Goal: Navigation & Orientation: Understand site structure

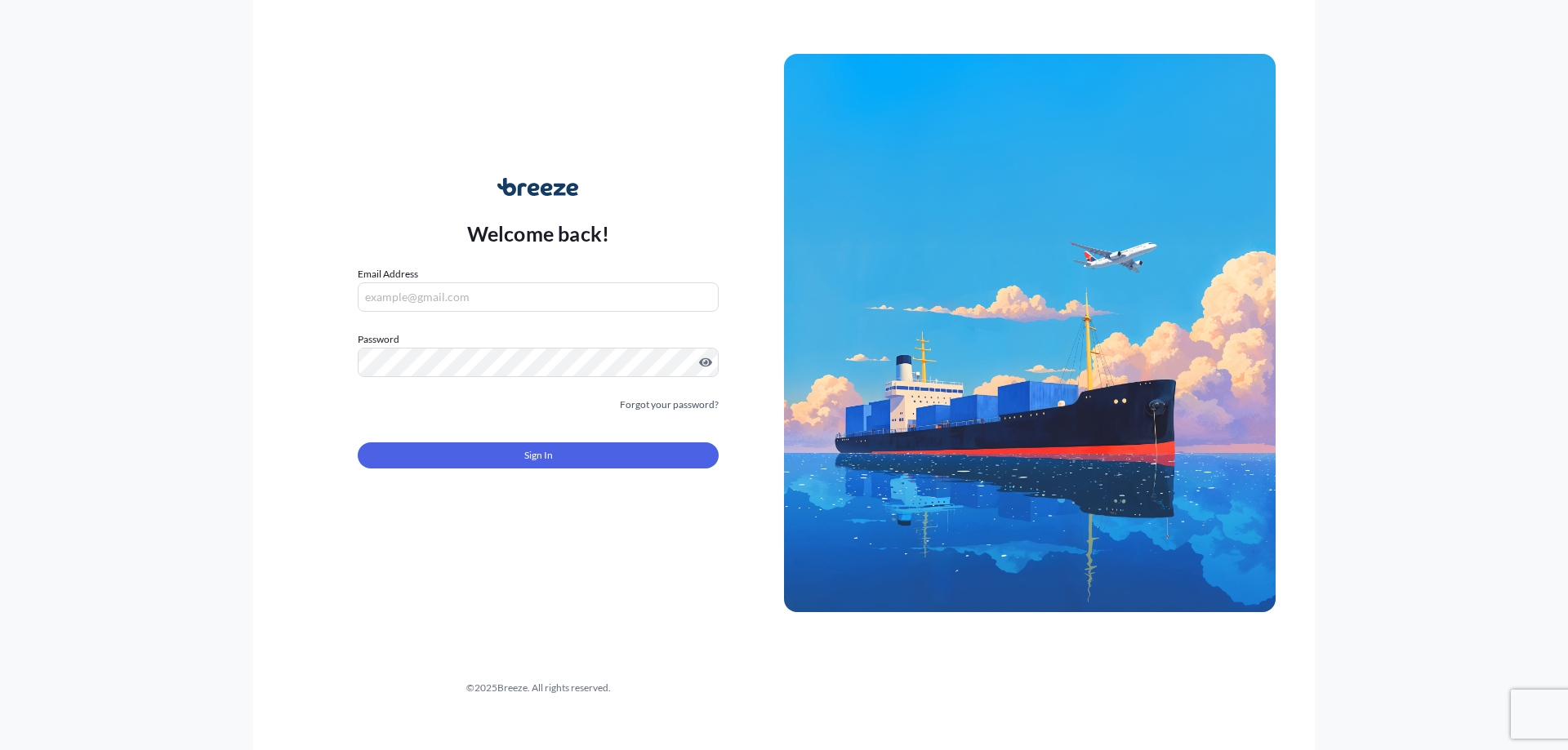
type input "[PERSON_NAME][DOMAIN_NAME][EMAIL_ADDRESS][PERSON_NAME][DOMAIN_NAME]"
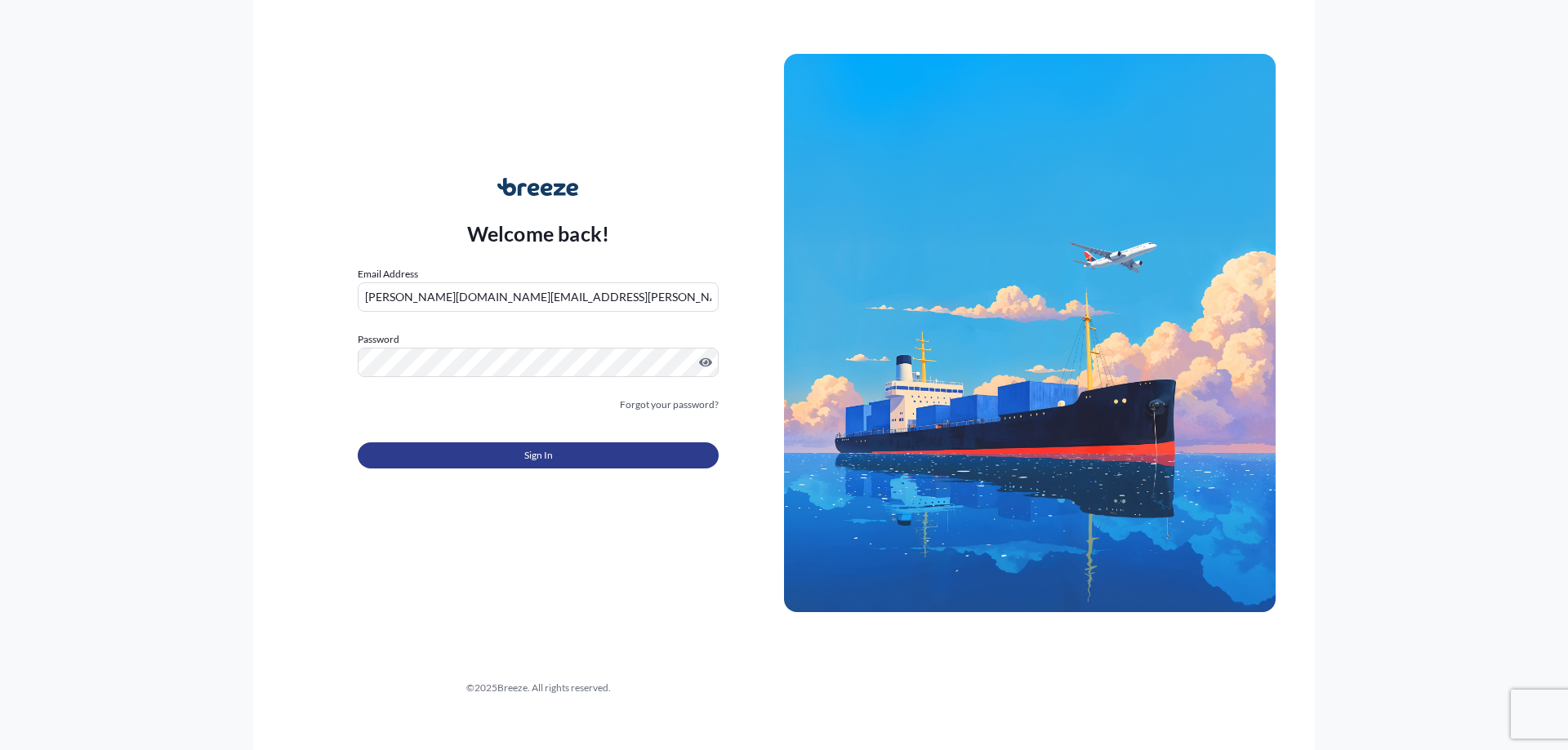
click at [550, 453] on span "Sign In" at bounding box center [539, 455] width 28 height 17
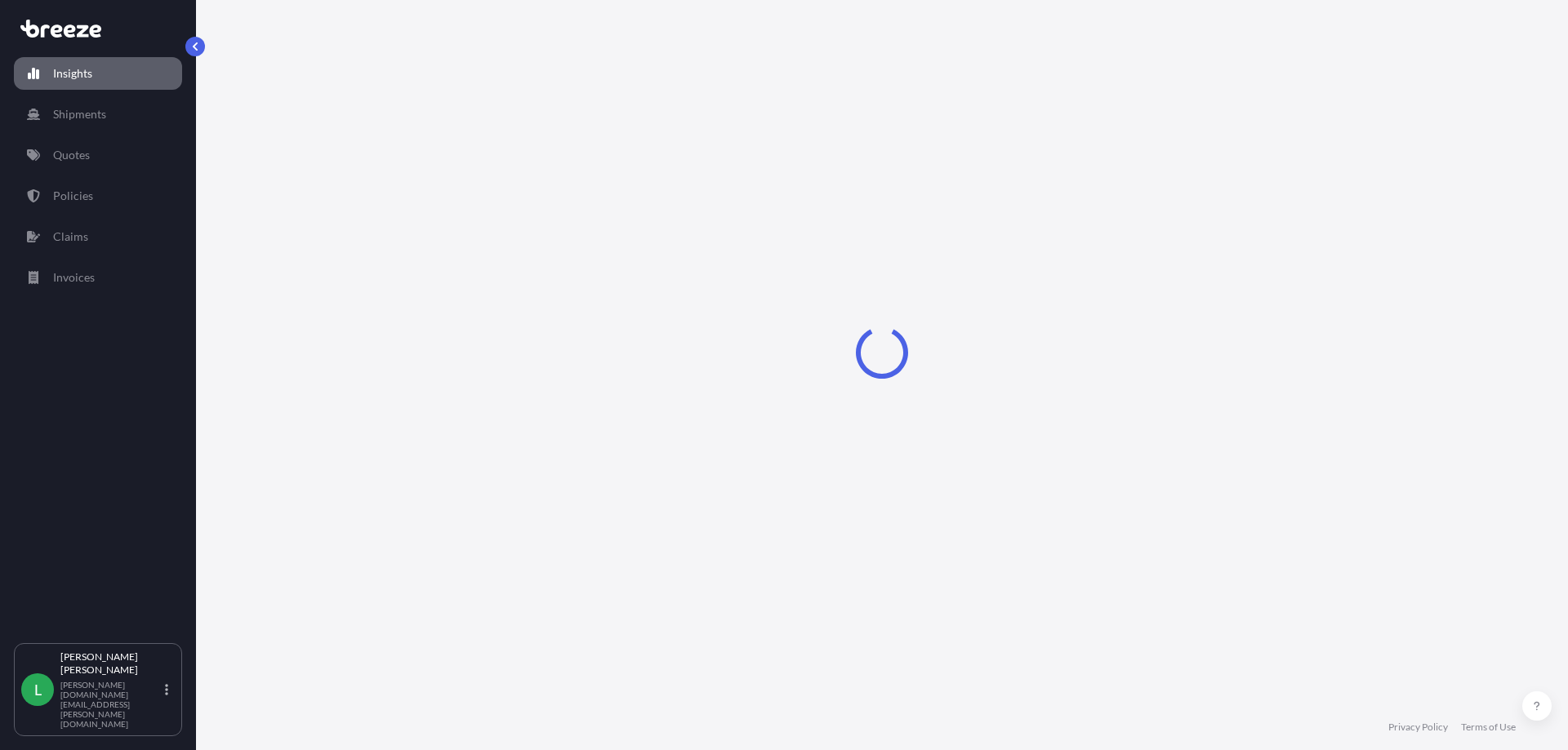
select select "2025"
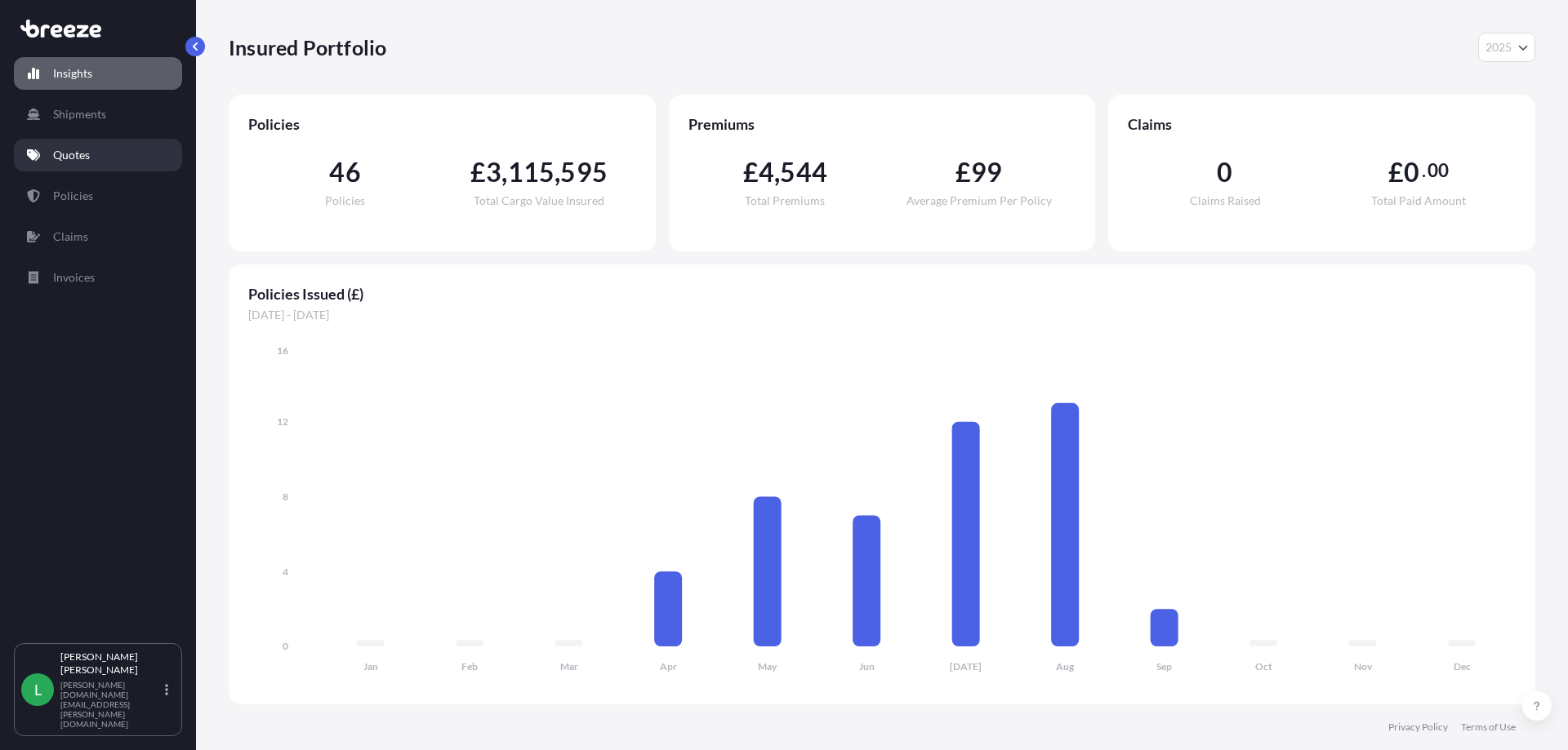
click at [90, 152] on p "Quotes" at bounding box center [71, 155] width 37 height 17
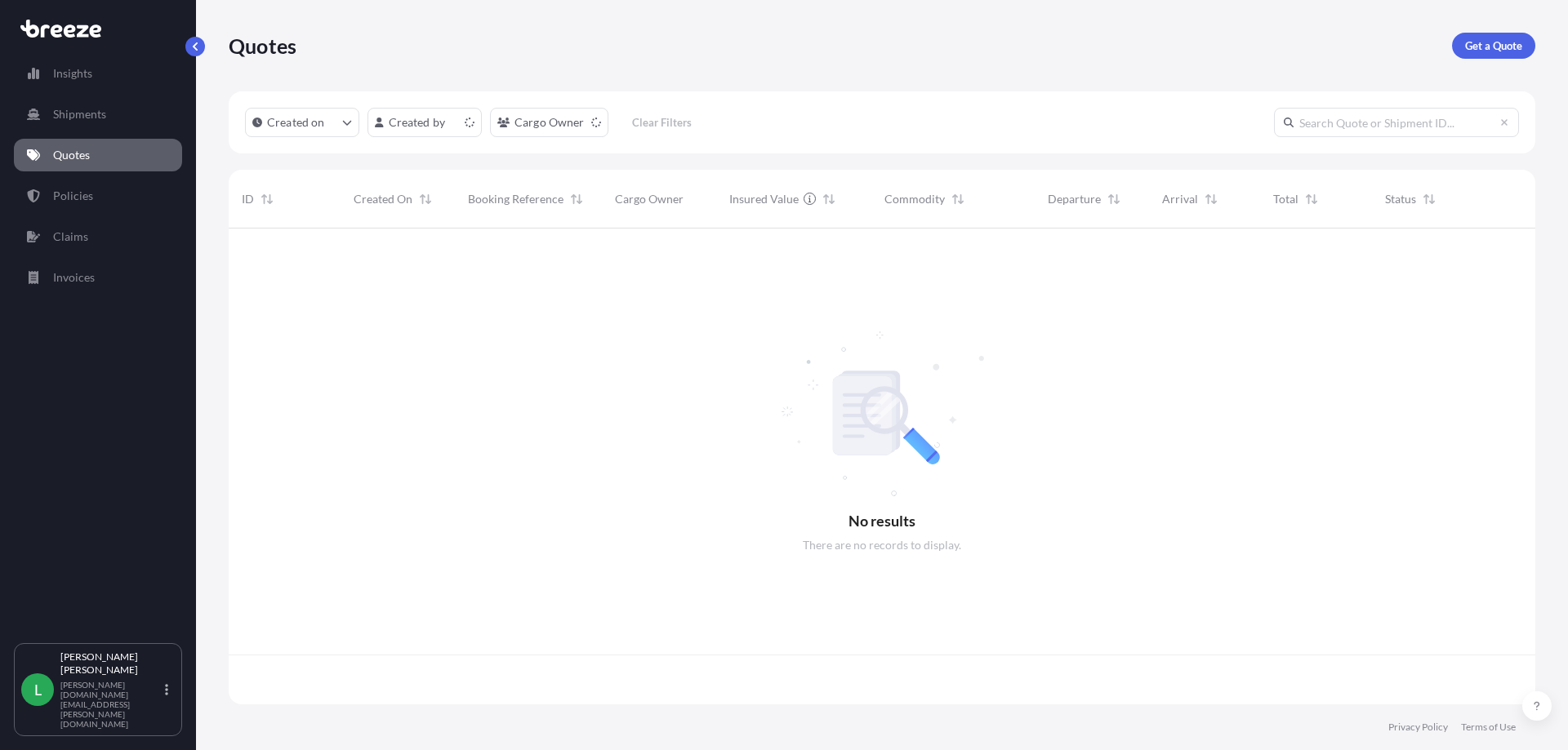
scroll to position [473, 1294]
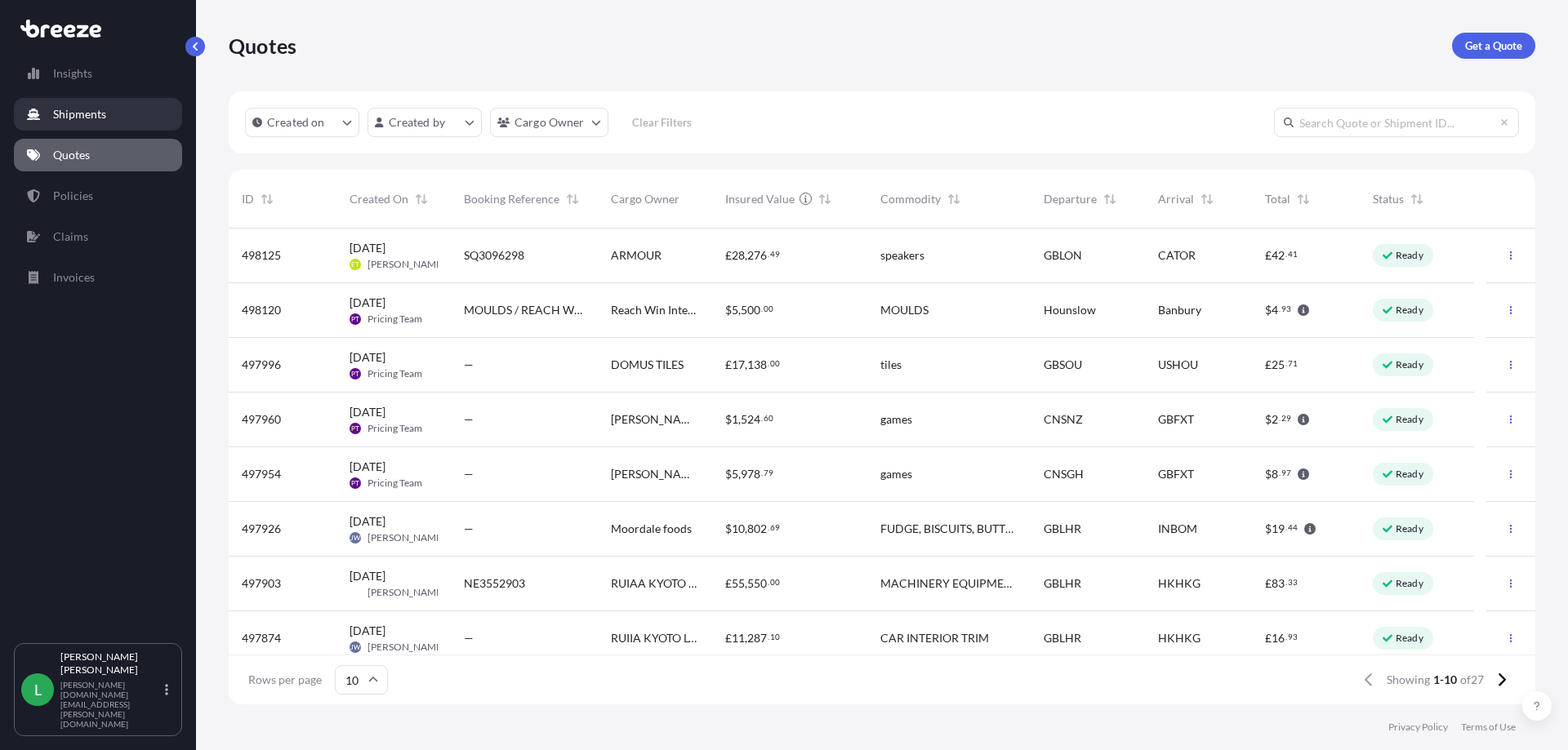
click at [58, 120] on p "Shipments" at bounding box center [80, 114] width 53 height 17
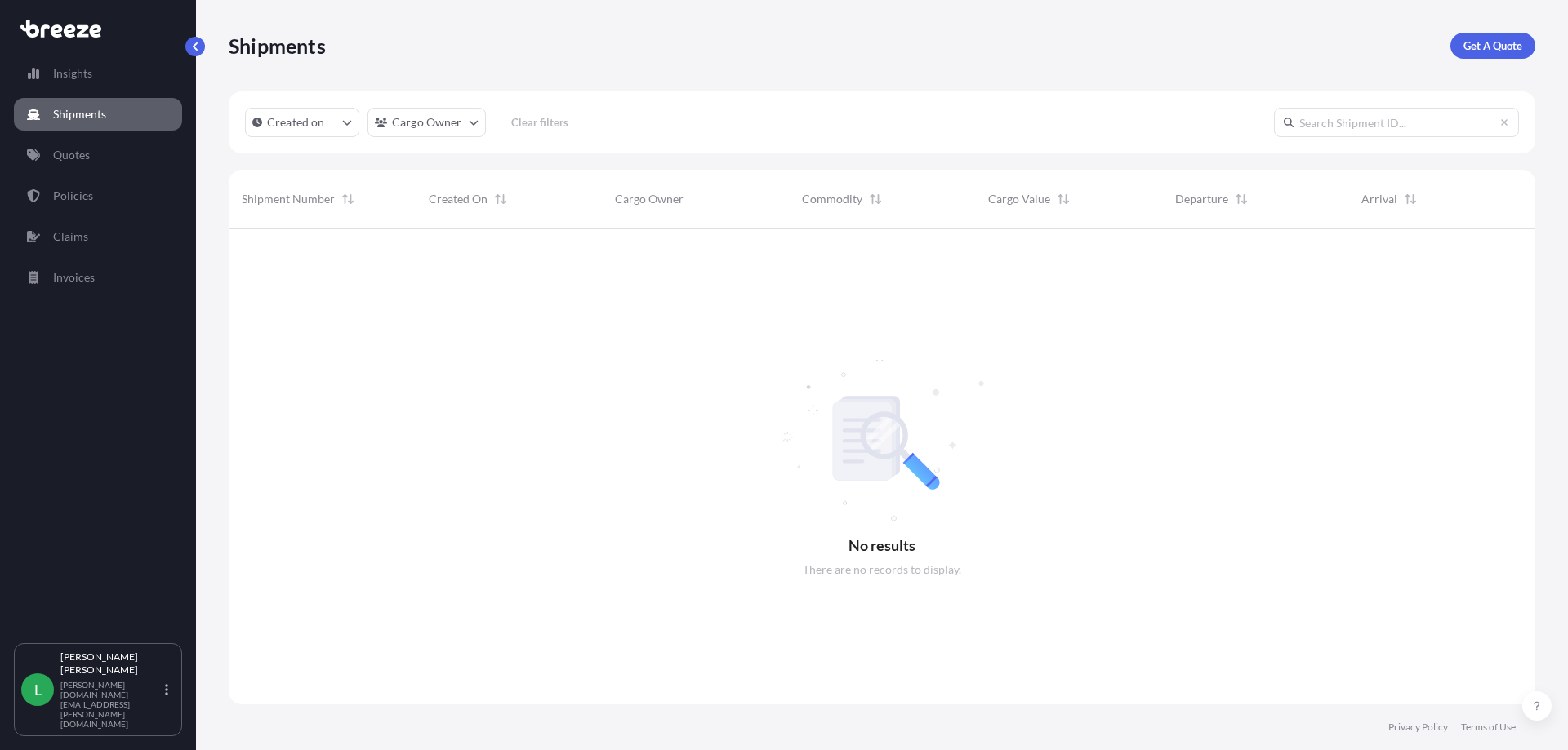
scroll to position [523, 1294]
click at [71, 193] on p "Policies" at bounding box center [73, 196] width 40 height 17
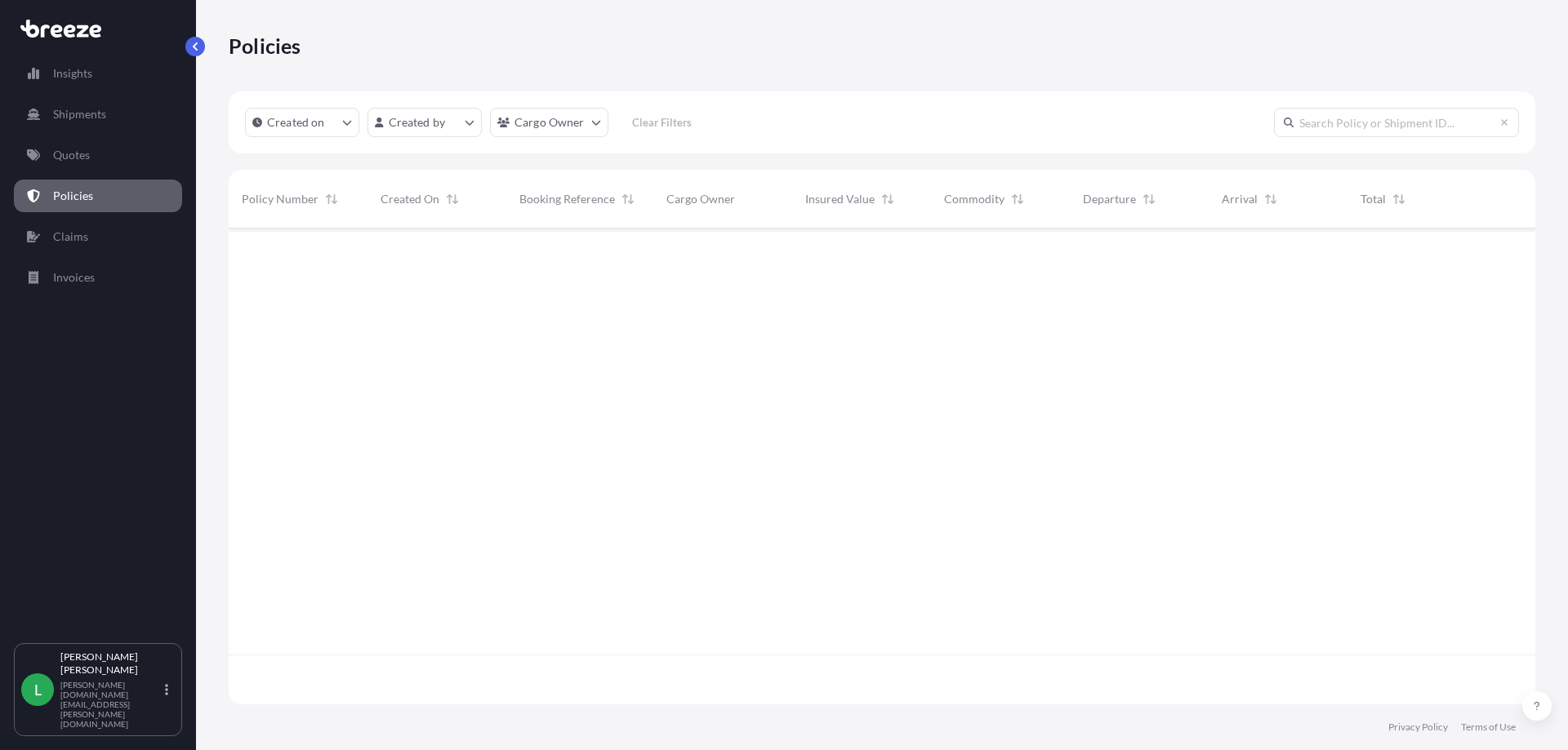
scroll to position [473, 1294]
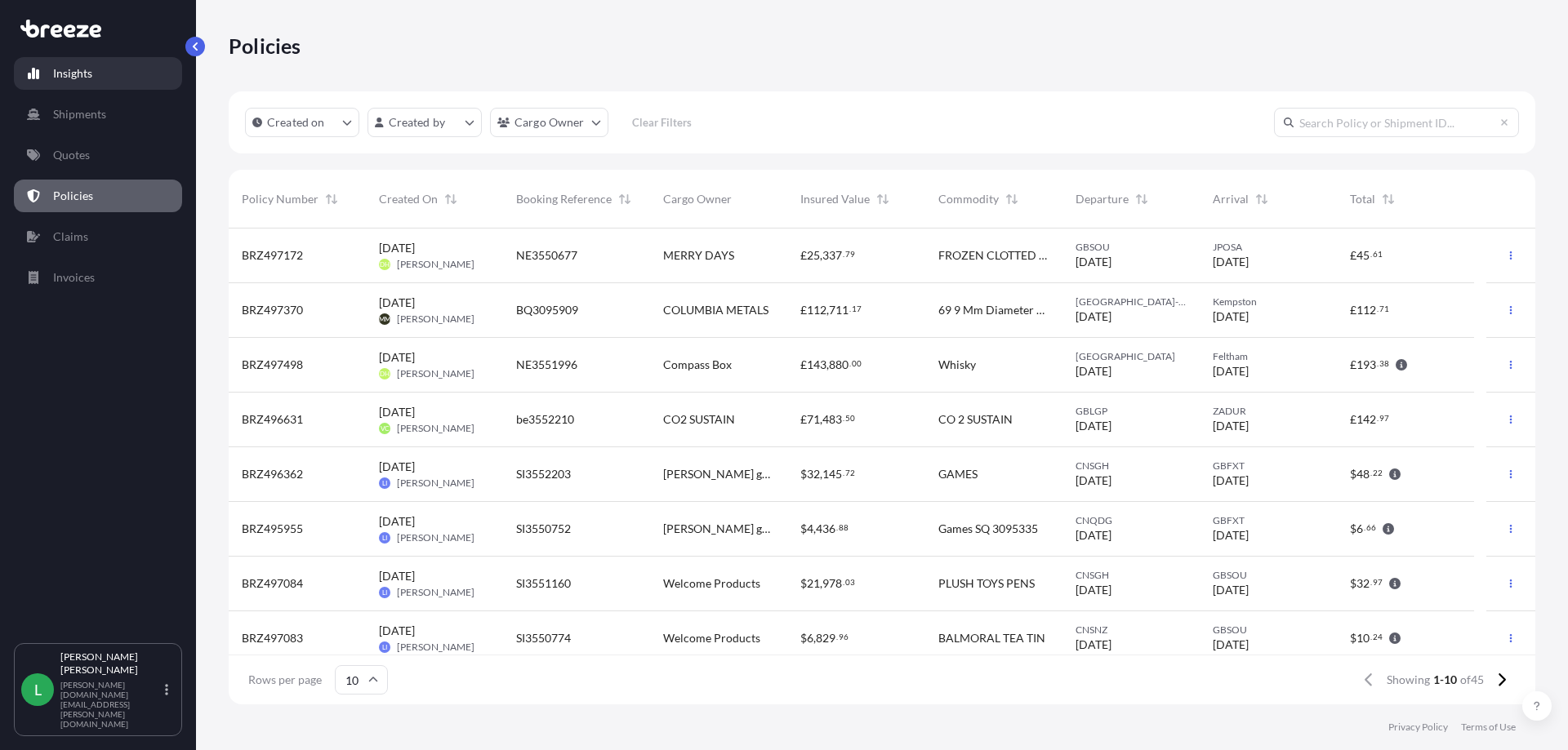
click at [66, 70] on p "Insights" at bounding box center [72, 74] width 39 height 17
select select "2025"
